Goal: Task Accomplishment & Management: Use online tool/utility

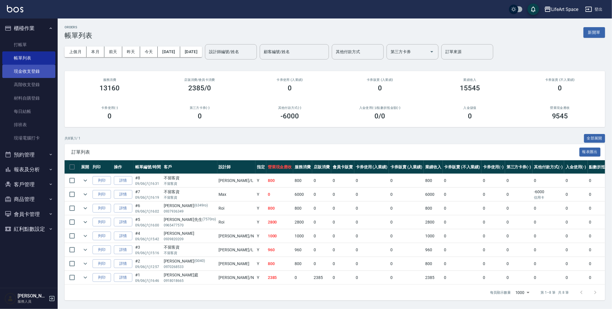
click at [31, 73] on link "現金收支登錄" at bounding box center [28, 71] width 53 height 13
drag, startPoint x: 31, startPoint y: 73, endPoint x: 35, endPoint y: 69, distance: 4.9
click at [31, 72] on link "現金收支登錄" at bounding box center [28, 71] width 53 height 13
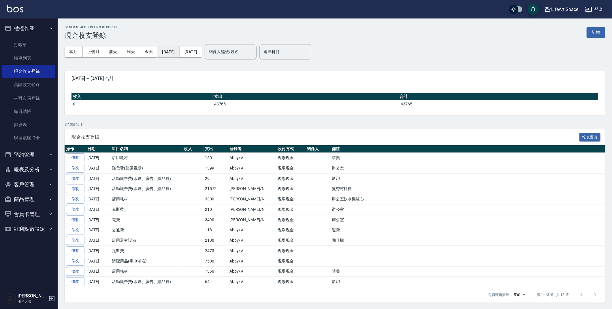
click at [177, 49] on button "[DATE]" at bounding box center [169, 51] width 22 height 11
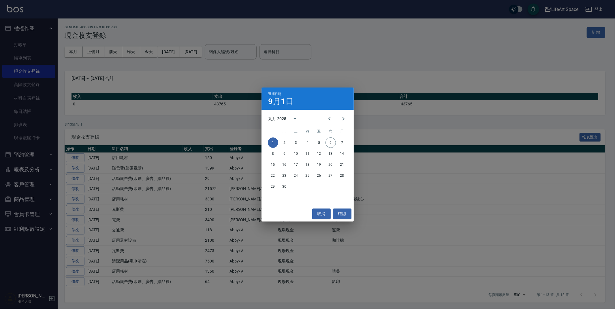
click at [285, 114] on div "九月 2025" at bounding box center [286, 119] width 34 height 14
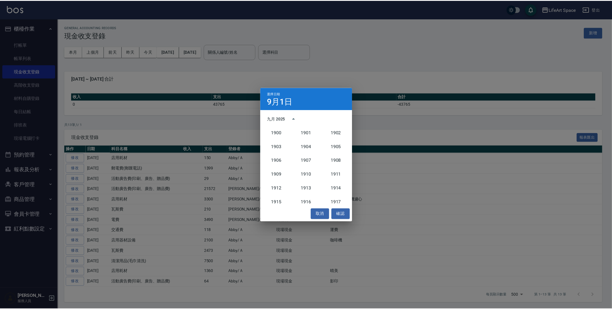
scroll to position [534, 0]
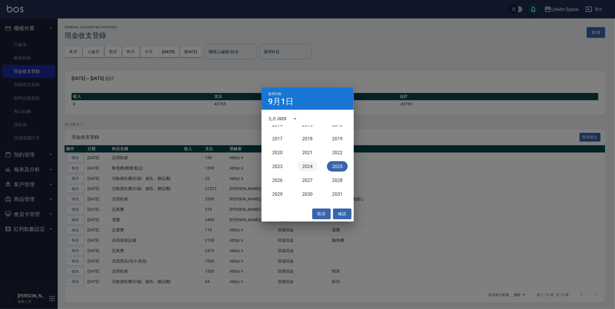
click at [308, 167] on button "2024" at bounding box center [307, 166] width 21 height 10
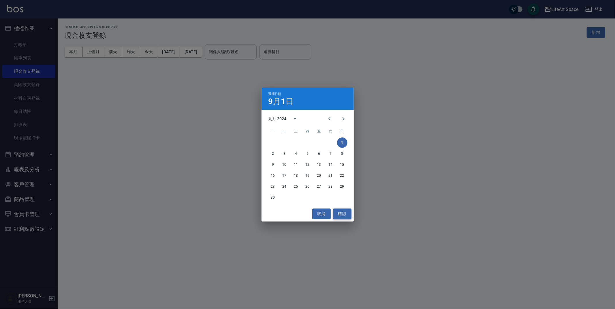
click at [339, 214] on button "確認" at bounding box center [342, 213] width 18 height 11
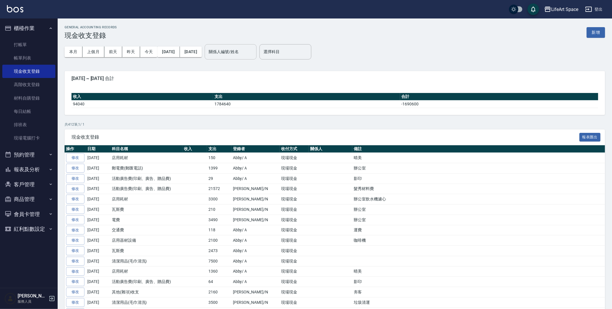
click at [249, 52] on input "關係人編號/姓名" at bounding box center [230, 52] width 47 height 10
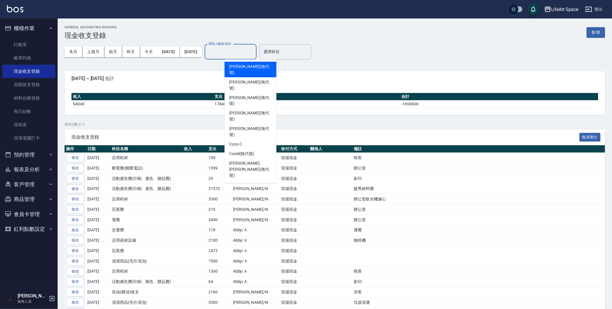
click at [291, 48] on div "選擇科目 選擇科目" at bounding box center [286, 51] width 52 height 15
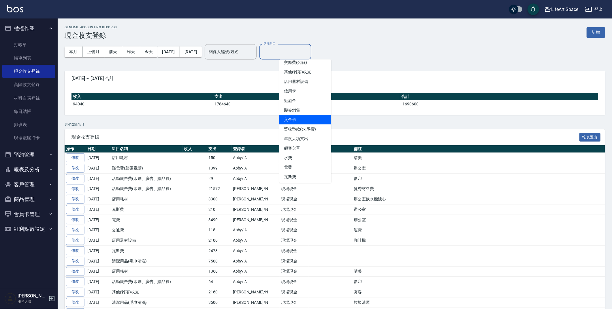
scroll to position [249, 0]
click at [315, 164] on li "電費" at bounding box center [306, 167] width 52 height 10
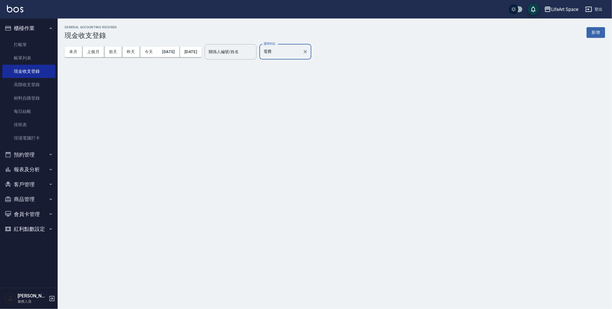
type input "電費"
